Goal: Task Accomplishment & Management: Use online tool/utility

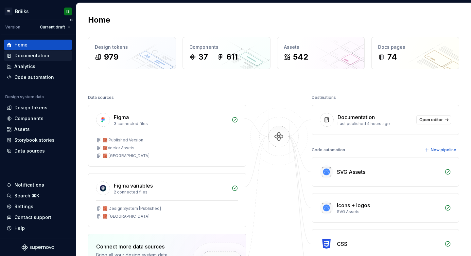
click at [36, 54] on div "Documentation" at bounding box center [31, 55] width 35 height 7
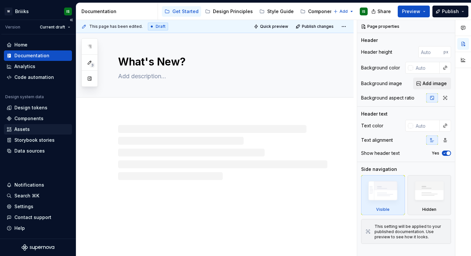
type textarea "*"
click at [26, 129] on div "Assets" at bounding box center [21, 129] width 15 height 7
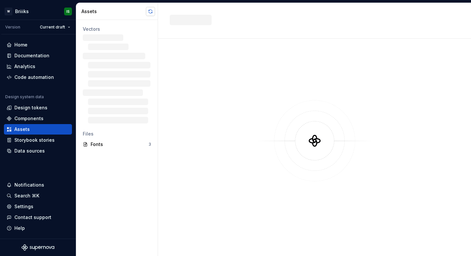
click at [150, 12] on button "button" at bounding box center [150, 11] width 9 height 9
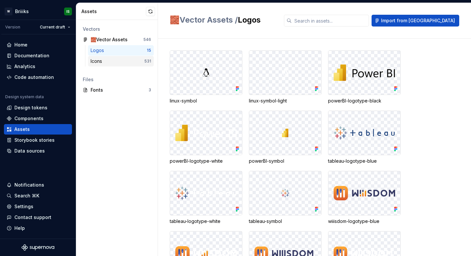
click at [134, 60] on div "Icons" at bounding box center [118, 61] width 54 height 7
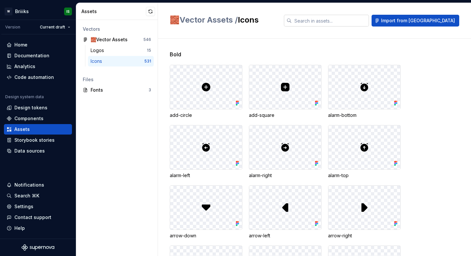
click at [343, 22] on input "text" at bounding box center [330, 21] width 77 height 12
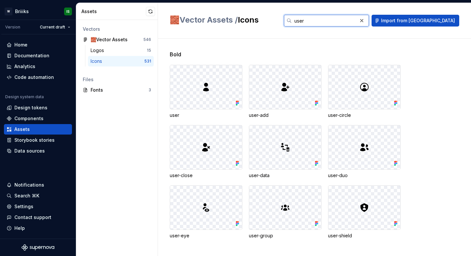
type input "user-"
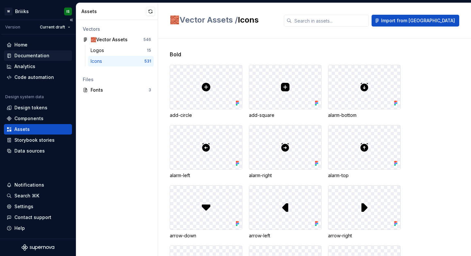
click at [42, 59] on div "Documentation" at bounding box center [38, 55] width 68 height 10
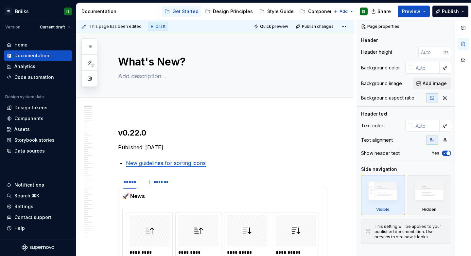
type textarea "*"
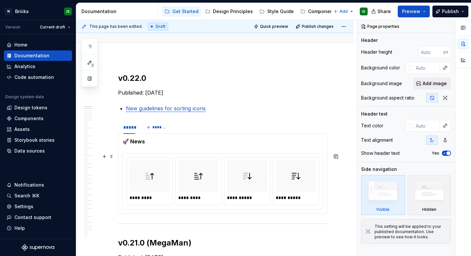
scroll to position [90, 0]
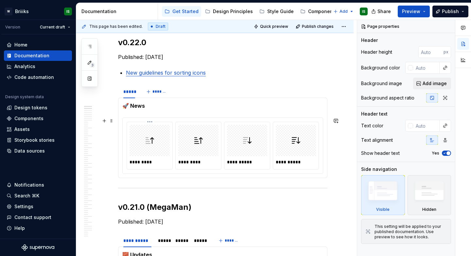
click at [184, 148] on div at bounding box center [198, 140] width 40 height 31
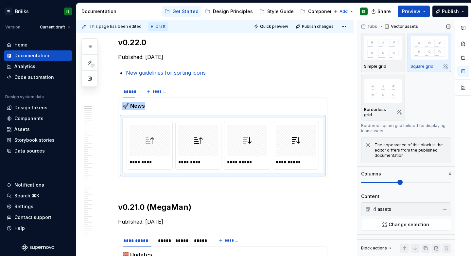
scroll to position [34, 0]
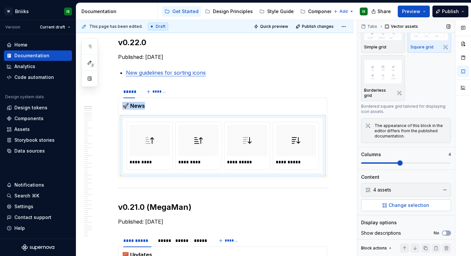
click at [394, 202] on span "Change selection" at bounding box center [409, 205] width 41 height 7
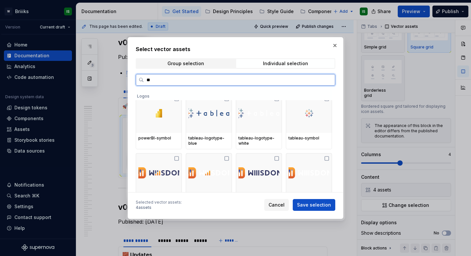
scroll to position [0, 0]
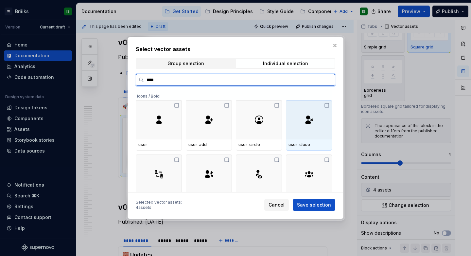
click at [291, 124] on div at bounding box center [309, 119] width 46 height 39
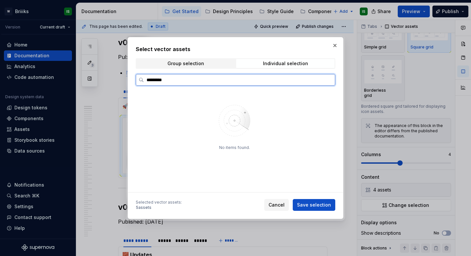
scroll to position [2, 0]
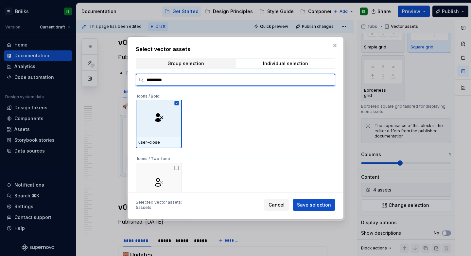
type input "**********"
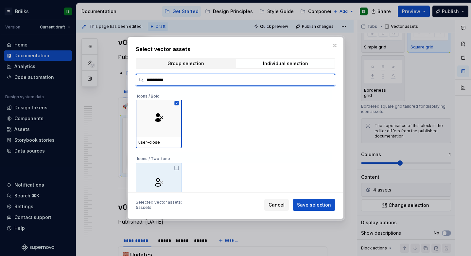
click at [177, 171] on div at bounding box center [159, 182] width 46 height 39
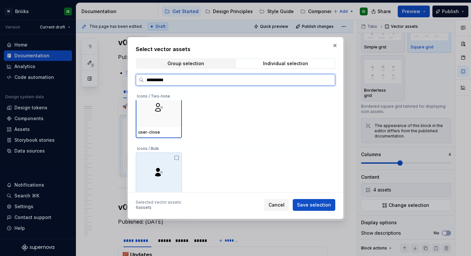
click at [175, 171] on div at bounding box center [159, 171] width 46 height 39
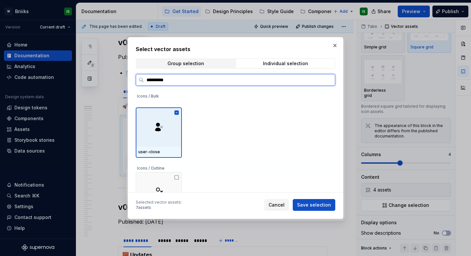
scroll to position [137, 0]
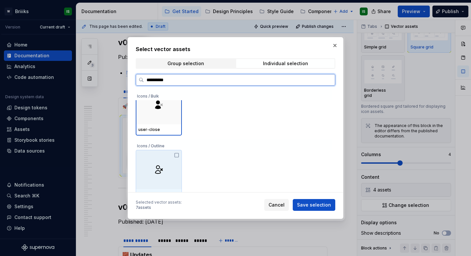
click at [175, 167] on div at bounding box center [159, 169] width 46 height 39
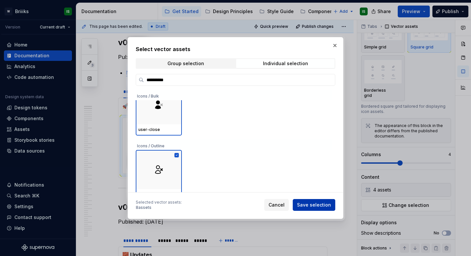
click at [313, 203] on span "Save selection" at bounding box center [314, 204] width 34 height 7
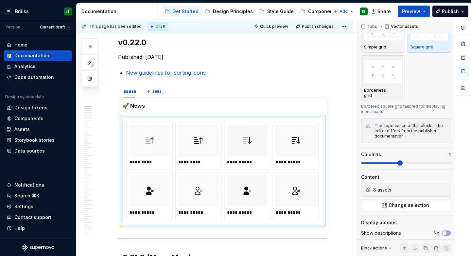
type textarea "*"
